Goal: Task Accomplishment & Management: Manage account settings

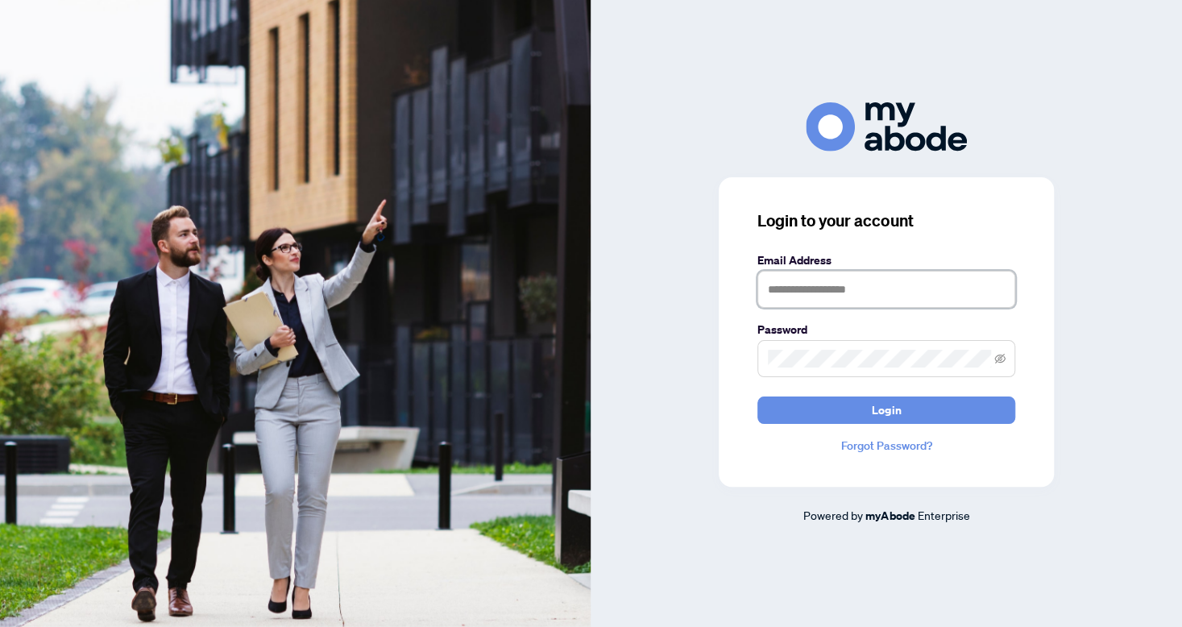
click at [791, 286] on input "text" at bounding box center [887, 289] width 258 height 37
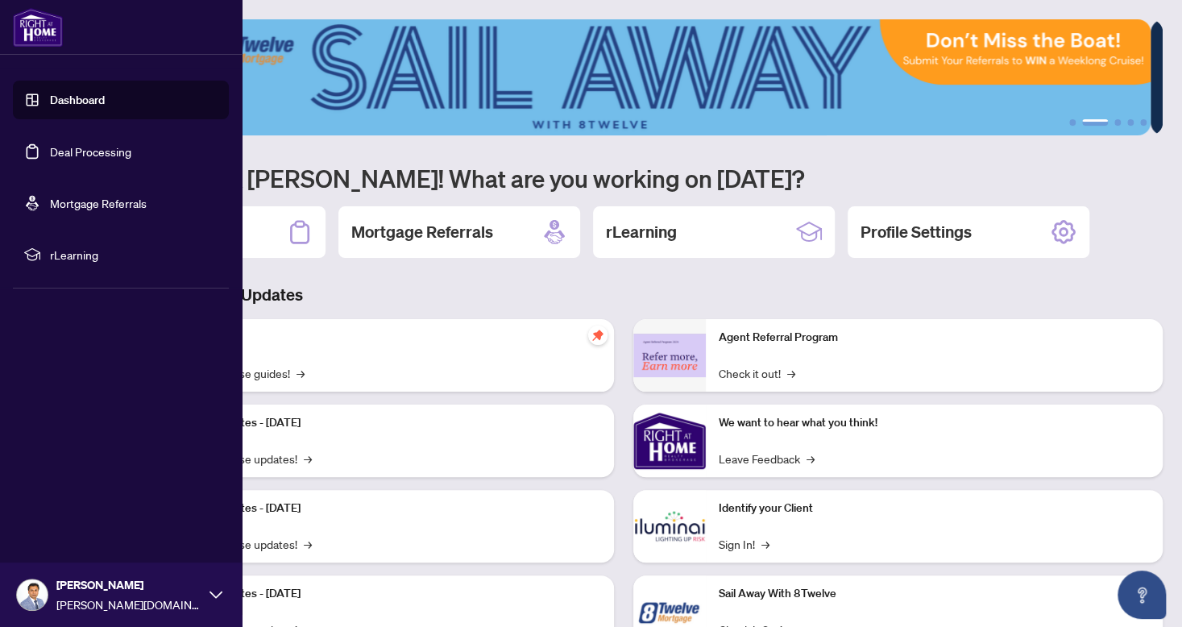
click at [71, 100] on link "Dashboard" at bounding box center [77, 100] width 55 height 15
click at [88, 153] on link "Deal Processing" at bounding box center [90, 151] width 81 height 15
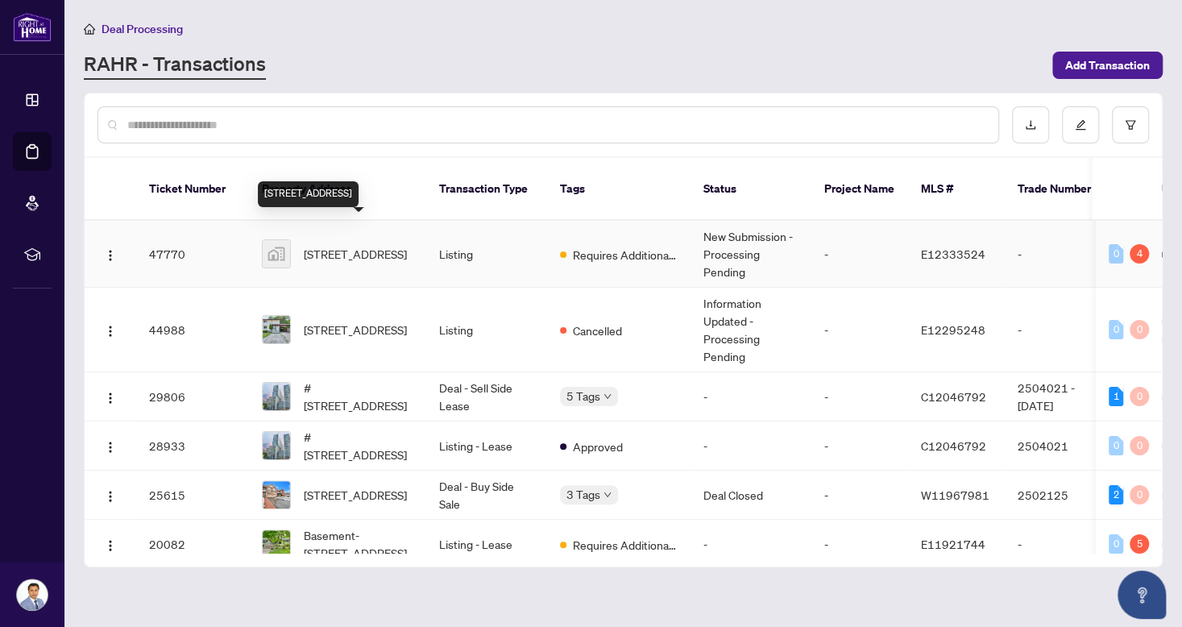
click at [356, 245] on span "8 Madras Crescent, Scarborough, ON, Canada" at bounding box center [355, 254] width 103 height 18
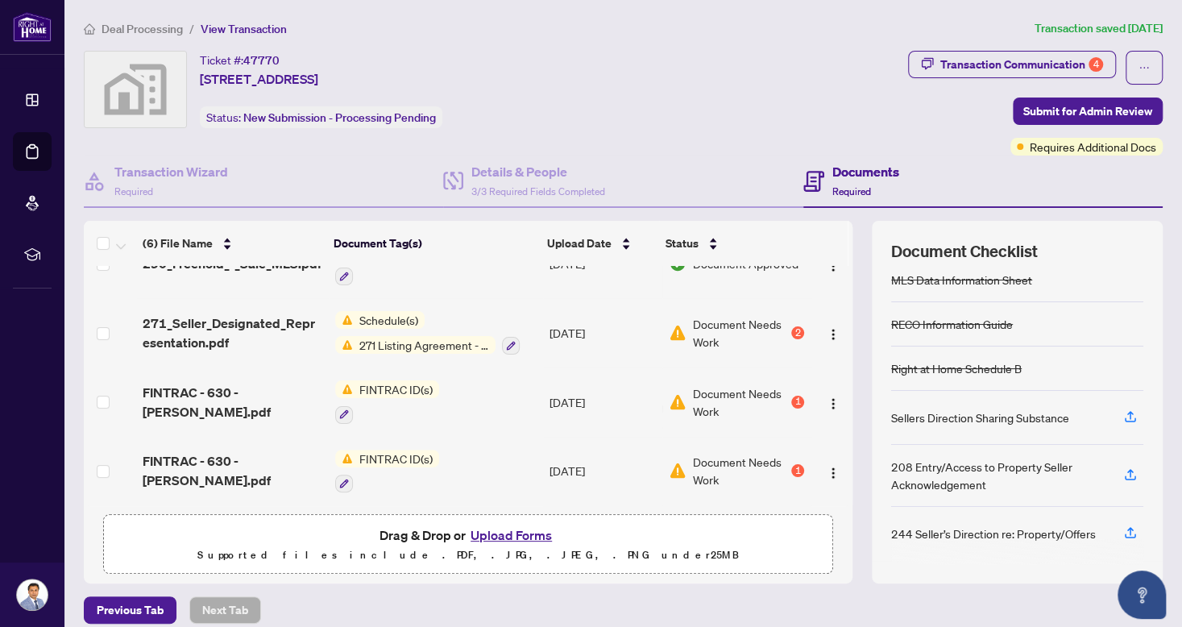
scroll to position [164, 0]
click at [500, 538] on button "Upload Forms" at bounding box center [511, 535] width 91 height 21
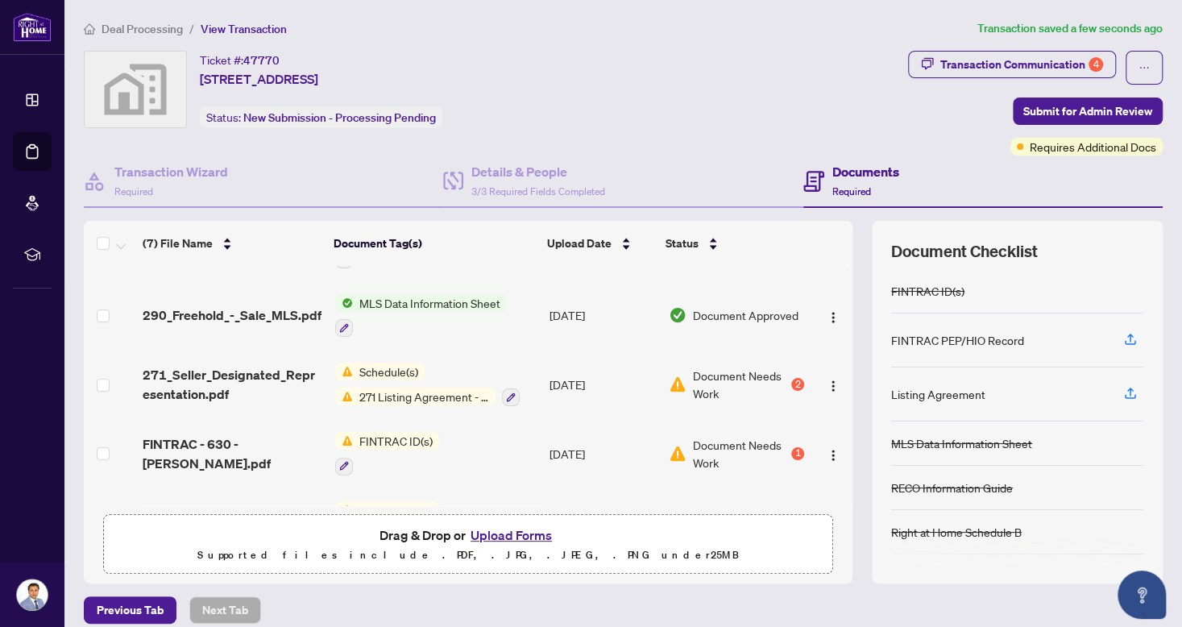
scroll to position [0, 0]
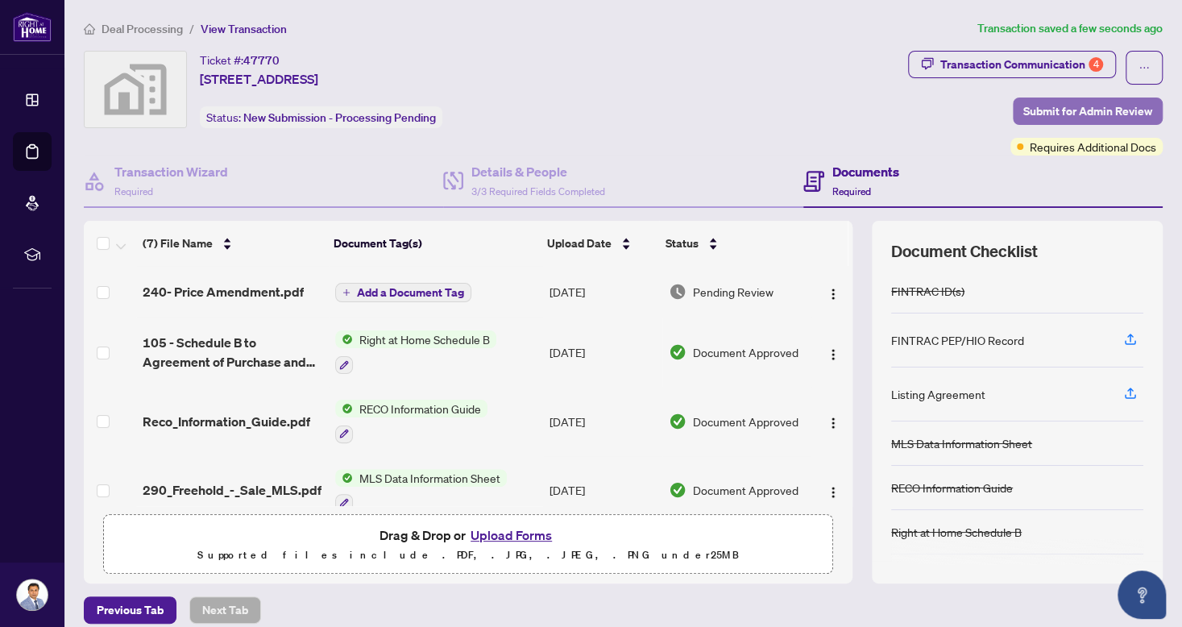
click at [1065, 112] on span "Submit for Admin Review" at bounding box center [1088, 111] width 129 height 26
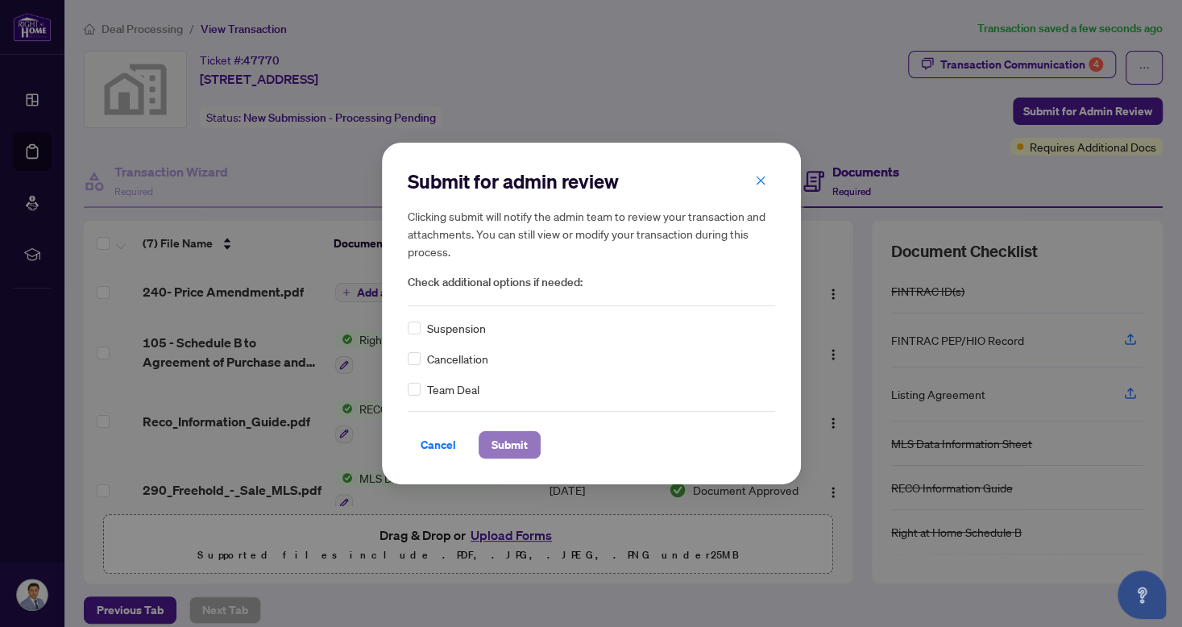
click at [530, 446] on button "Submit" at bounding box center [510, 444] width 62 height 27
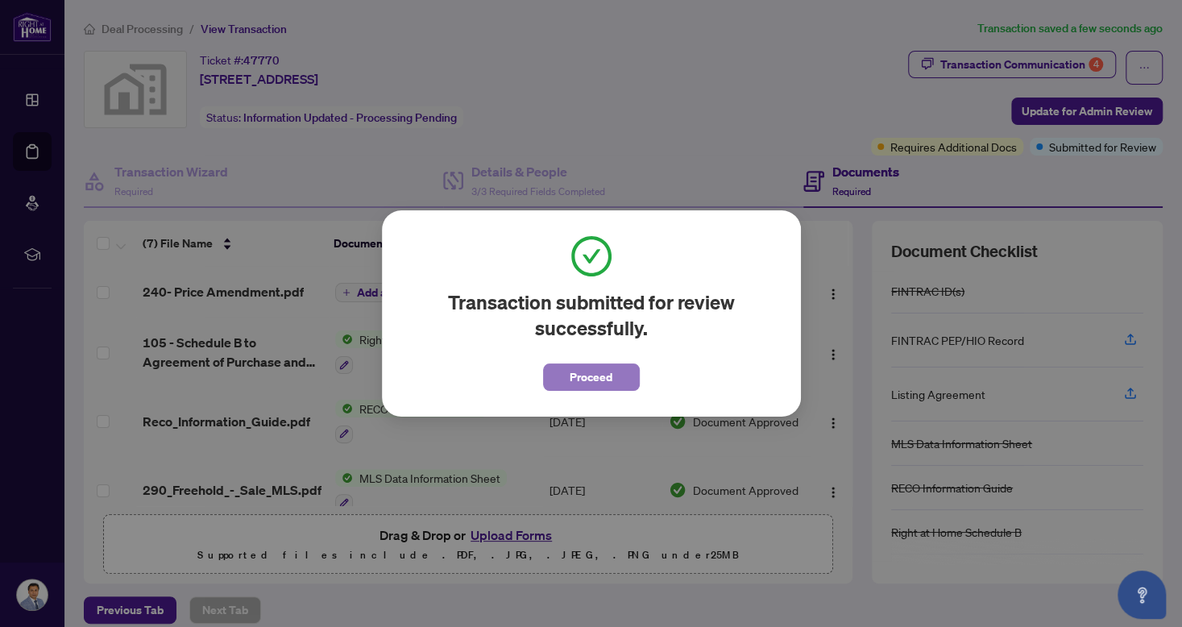
click at [617, 376] on button "Proceed" at bounding box center [591, 376] width 97 height 27
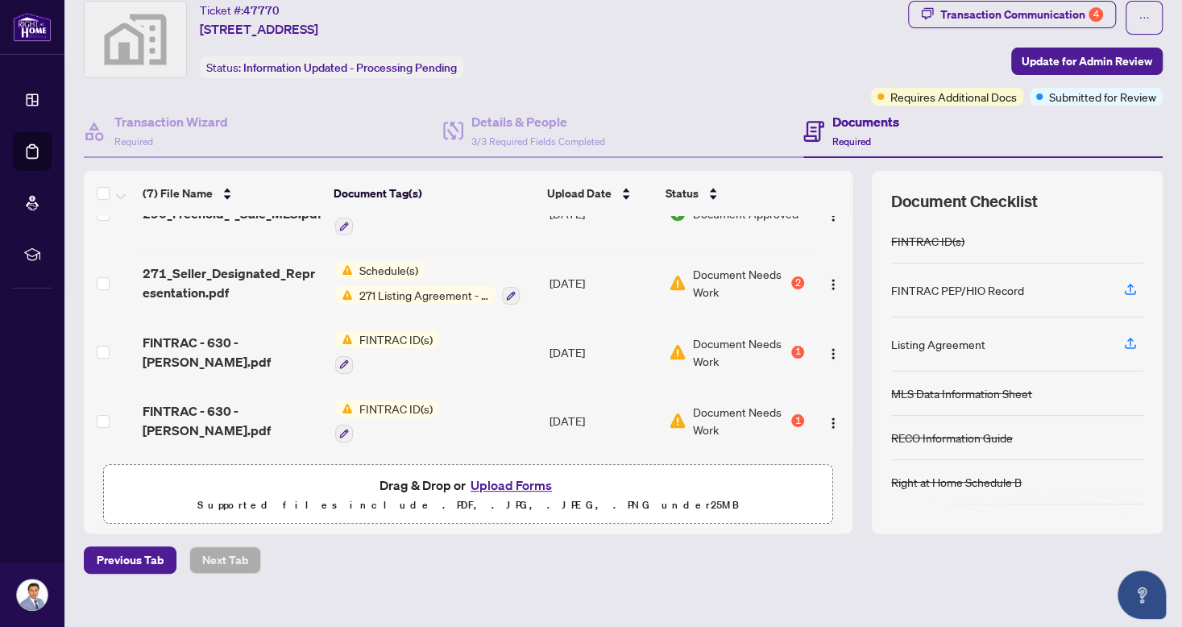
scroll to position [70, 0]
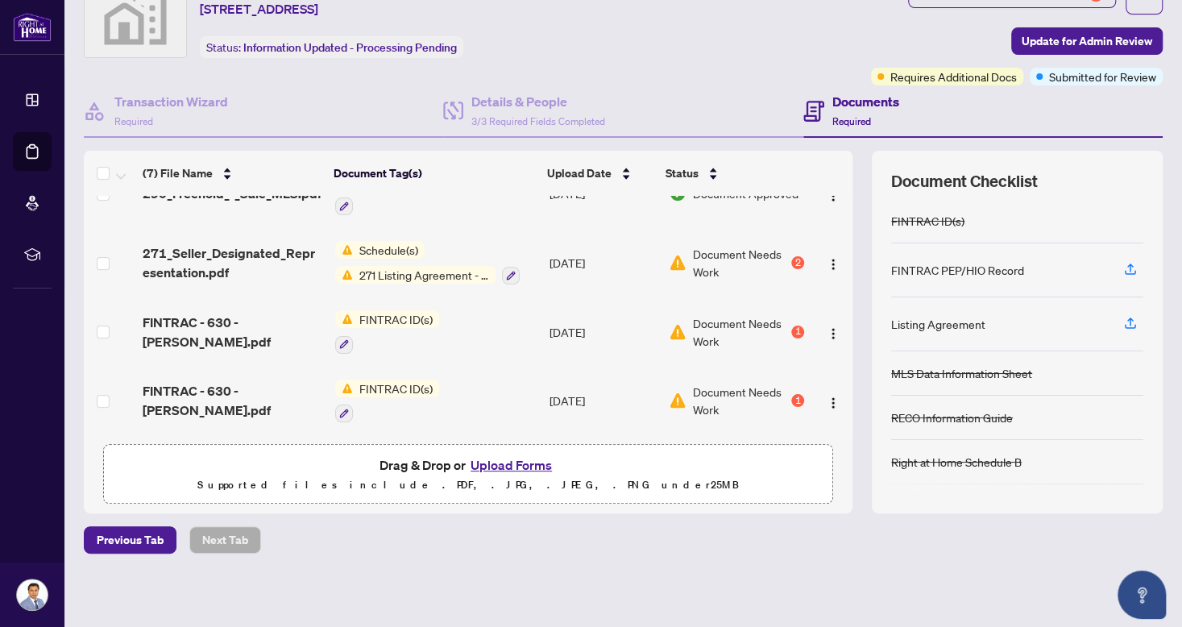
click at [704, 387] on span "Document Needs Work" at bounding box center [741, 400] width 96 height 35
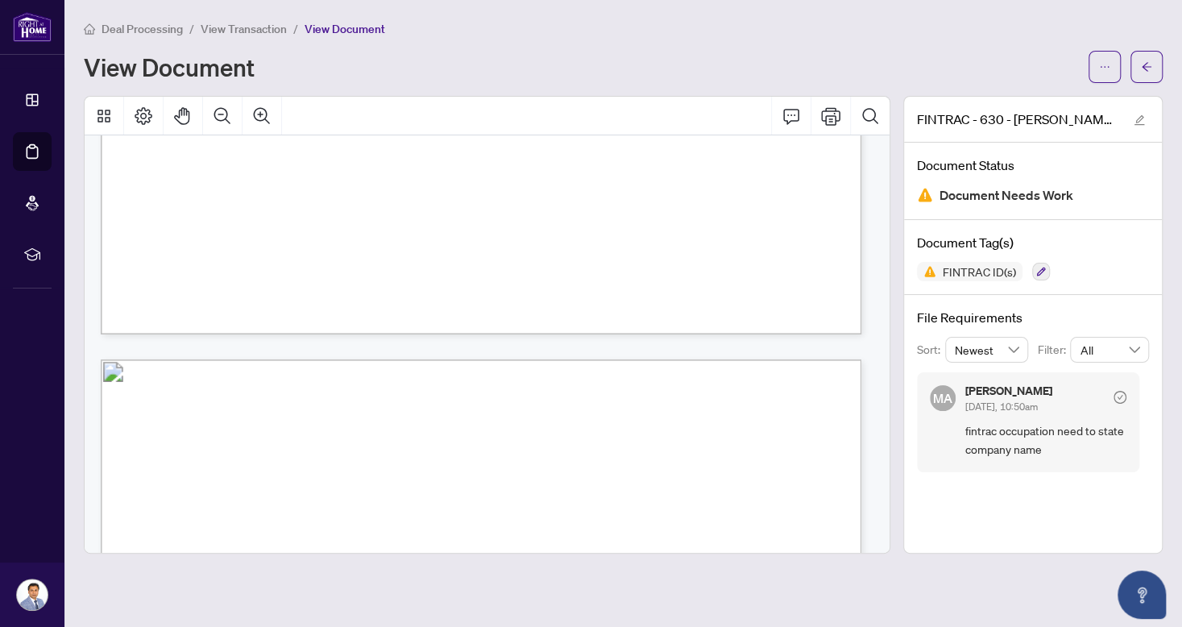
scroll to position [806, 0]
